Goal: Transaction & Acquisition: Download file/media

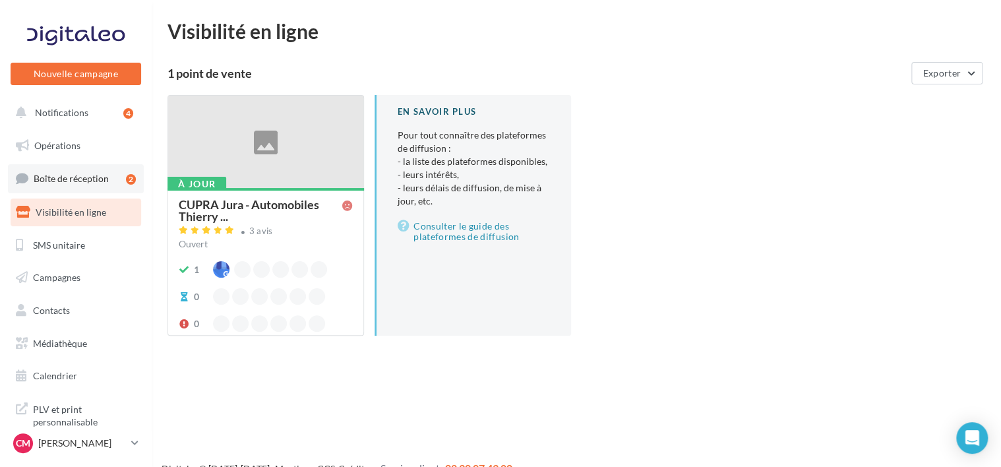
click at [92, 171] on link "Boîte de réception 2" at bounding box center [76, 178] width 136 height 28
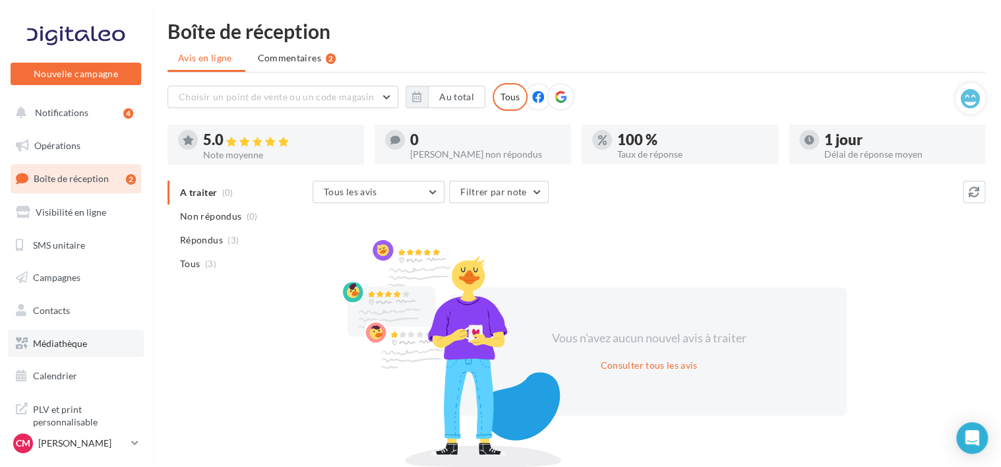
click at [63, 350] on link "Médiathèque" at bounding box center [76, 344] width 136 height 28
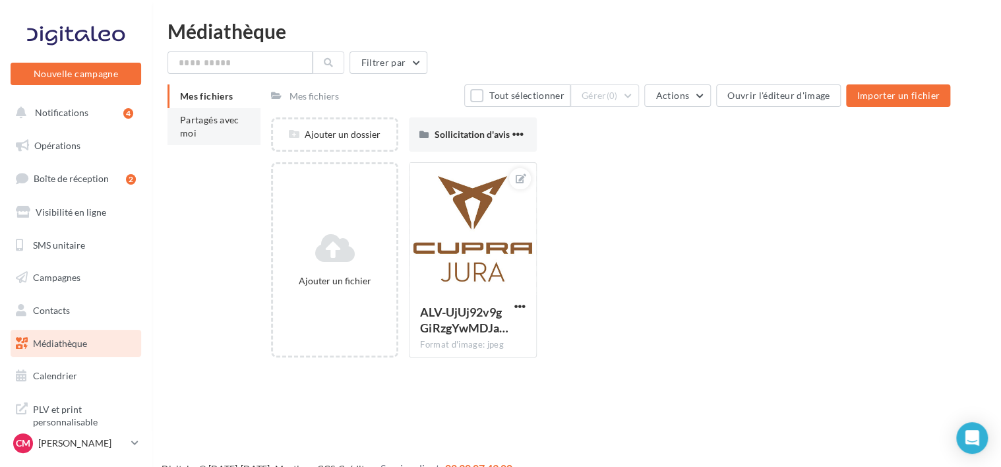
click at [215, 132] on li "Partagés avec moi" at bounding box center [214, 126] width 93 height 37
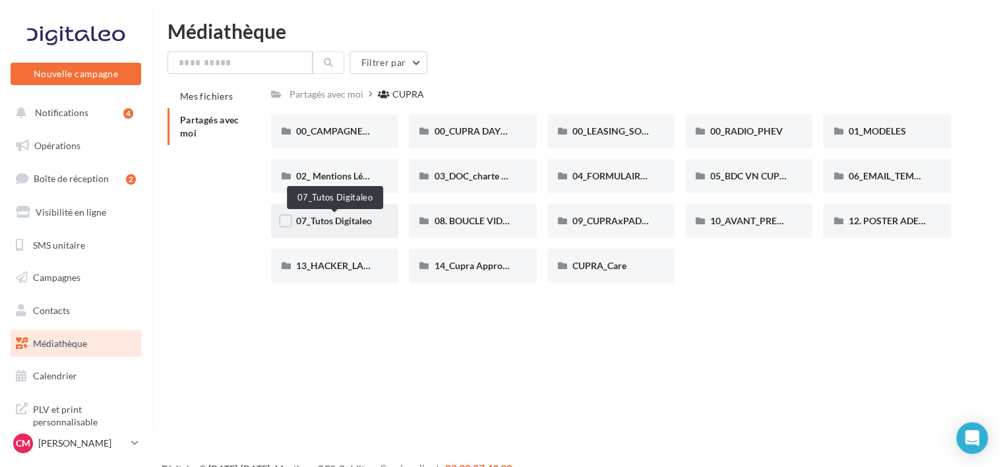
click at [332, 221] on span "07_Tutos Digitaleo" at bounding box center [334, 220] width 76 height 11
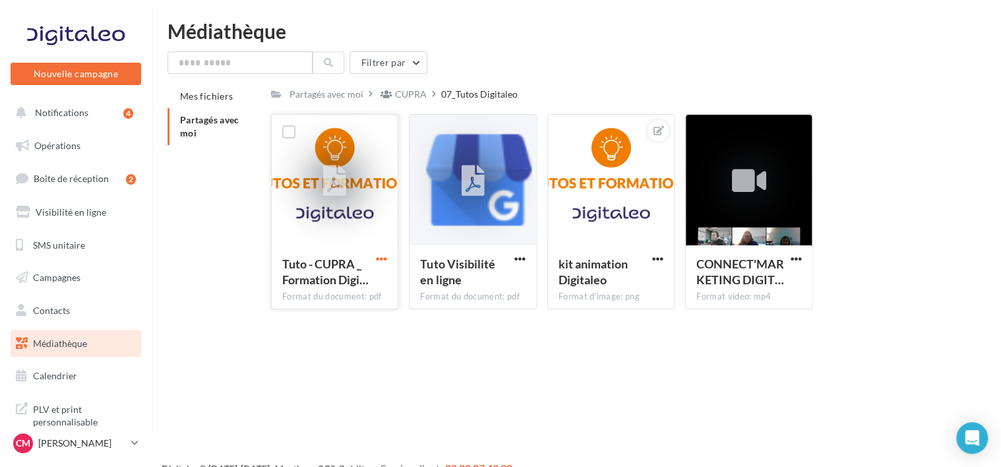
click at [385, 264] on span "button" at bounding box center [381, 258] width 11 height 11
click at [361, 288] on button "Télécharger" at bounding box center [324, 285] width 132 height 34
